Goal: Task Accomplishment & Management: Complete application form

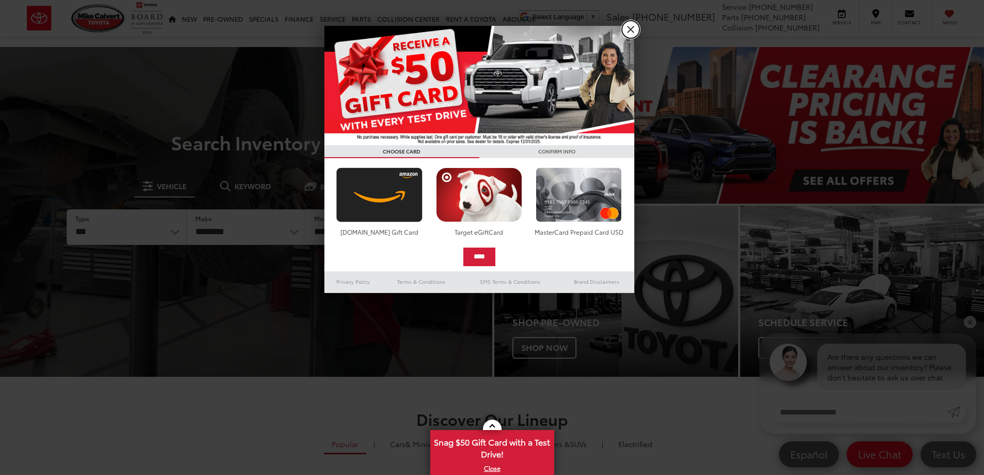
click at [634, 29] on link "X" at bounding box center [631, 30] width 18 height 18
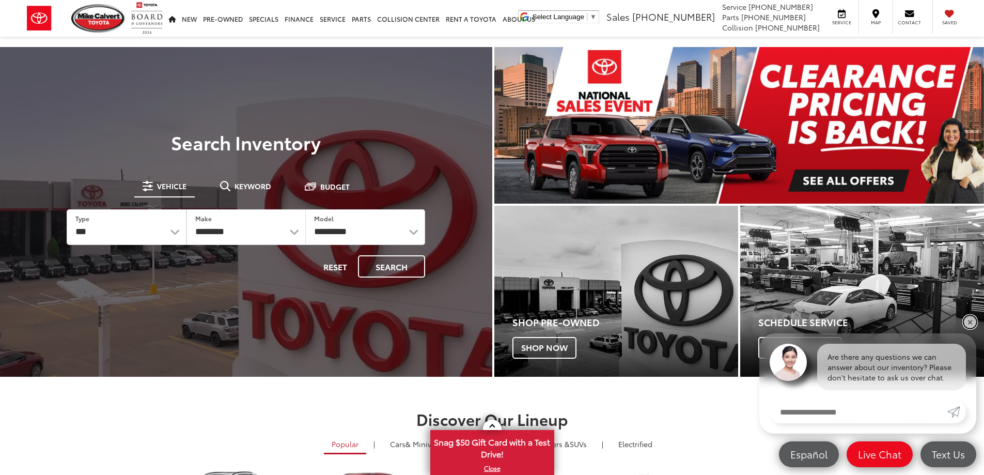
click at [974, 319] on link "✕" at bounding box center [970, 322] width 12 height 12
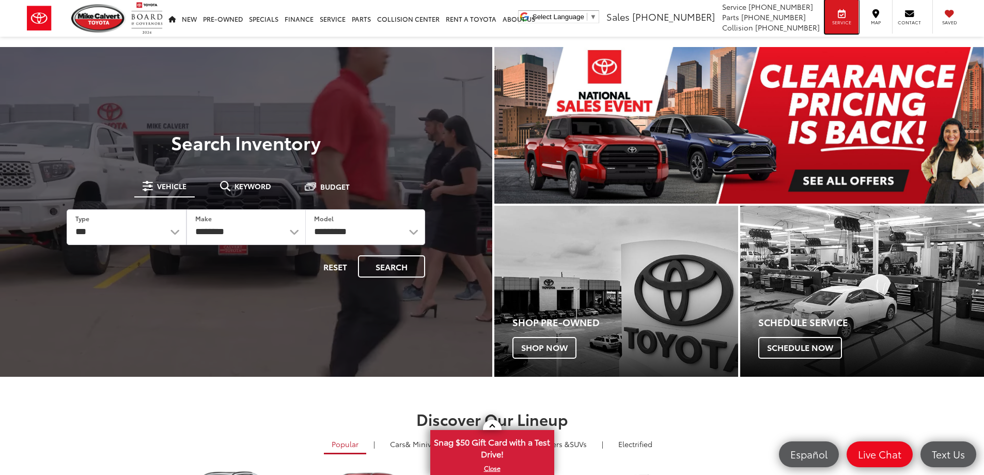
click at [839, 16] on div "Service" at bounding box center [842, 17] width 34 height 34
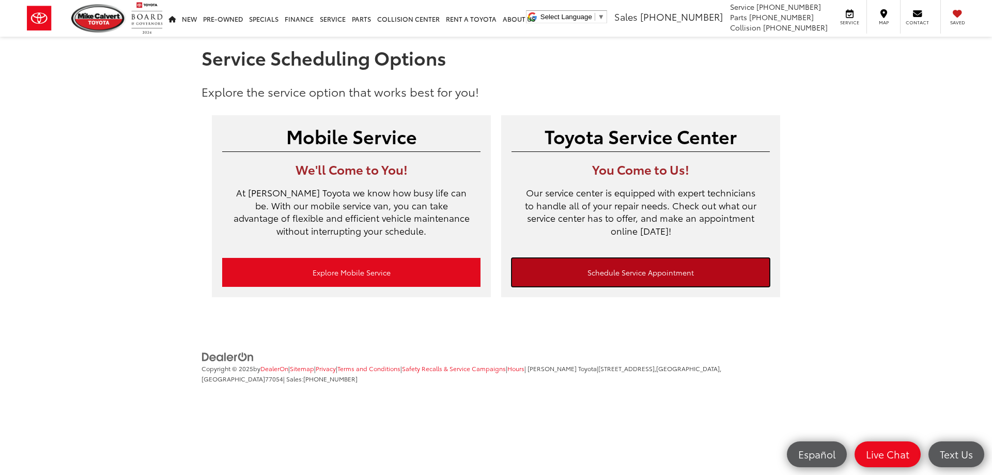
click at [639, 274] on link "Schedule Service Appointment" at bounding box center [641, 272] width 258 height 29
